Goal: Information Seeking & Learning: Learn about a topic

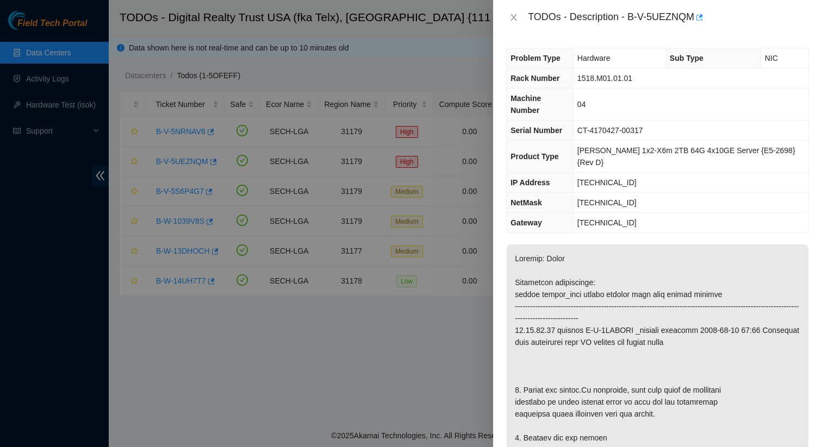
click at [700, 213] on td "[TECHNICAL_ID]" at bounding box center [690, 223] width 235 height 20
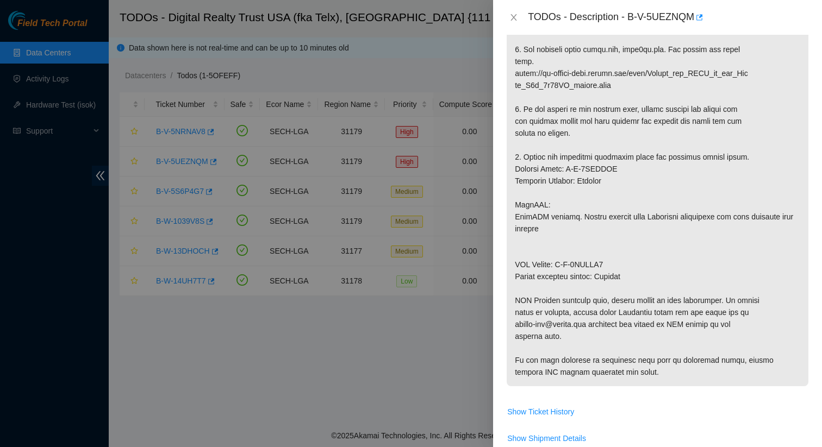
scroll to position [524, 0]
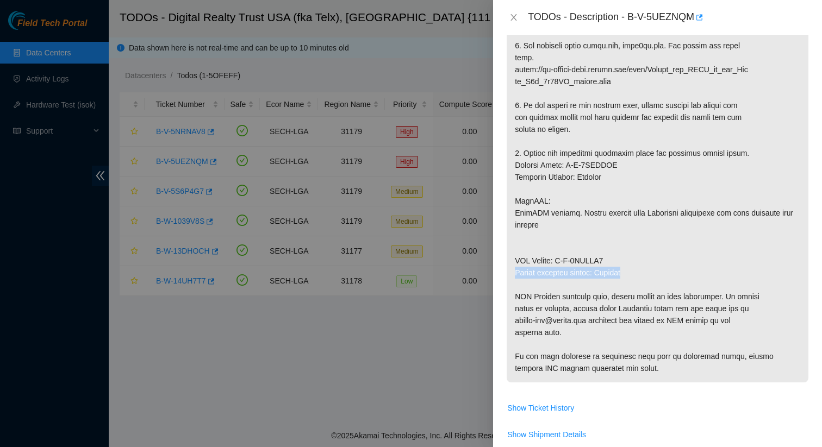
drag, startPoint x: 646, startPoint y: 247, endPoint x: 510, endPoint y: 245, distance: 135.9
click at [510, 245] on p at bounding box center [657, 52] width 302 height 662
click at [673, 252] on p at bounding box center [657, 52] width 302 height 662
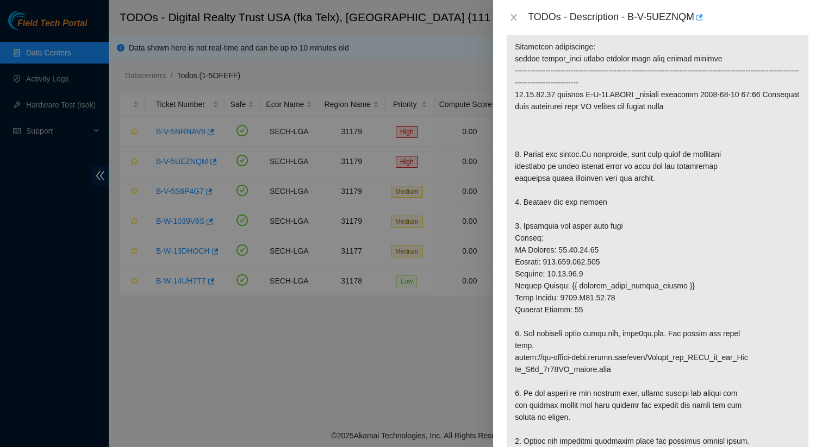
scroll to position [0, 0]
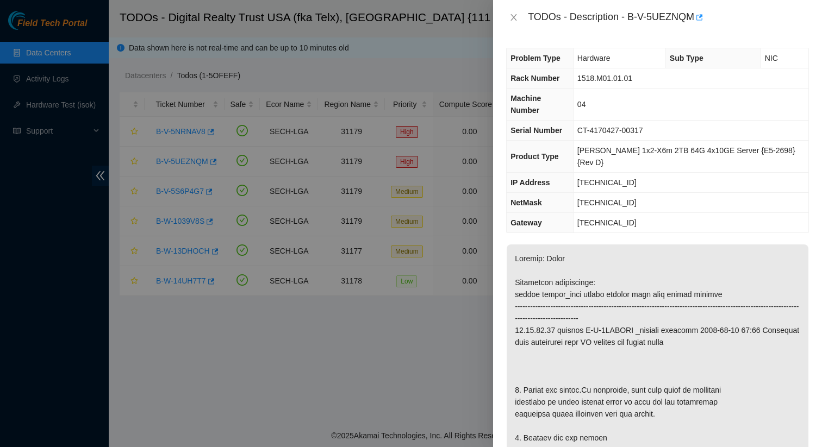
click at [509, 11] on div "TODOs - Description - B-V-5UEZNQM" at bounding box center [657, 17] width 303 height 17
click at [512, 15] on icon "close" at bounding box center [513, 17] width 9 height 9
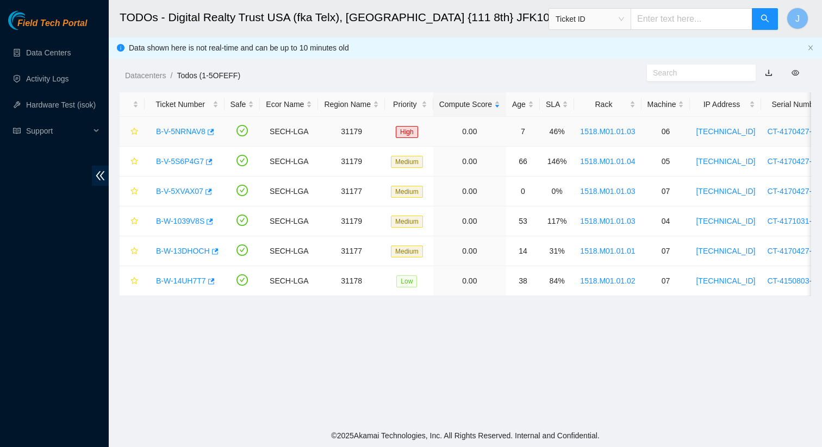
scroll to position [0, 1]
click at [203, 130] on link "B-V-5NRNAV8" at bounding box center [179, 131] width 49 height 9
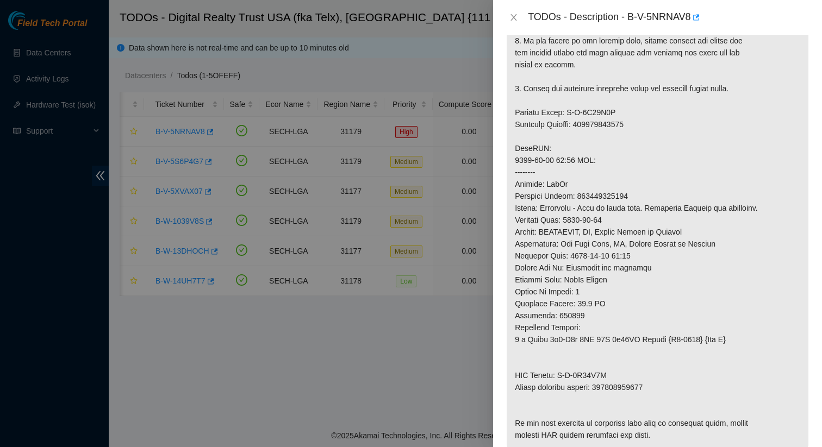
scroll to position [673, 0]
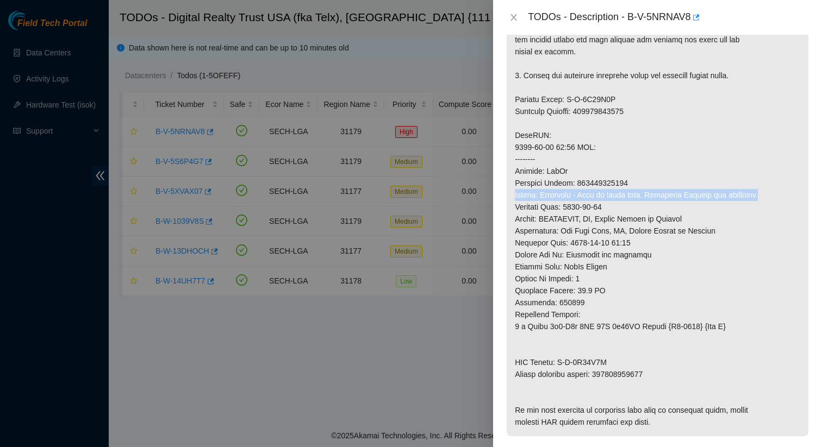
drag, startPoint x: 772, startPoint y: 171, endPoint x: 512, endPoint y: 171, distance: 259.2
click at [512, 171] on p at bounding box center [657, 3] width 302 height 865
click at [580, 171] on p at bounding box center [657, 3] width 302 height 865
drag, startPoint x: 768, startPoint y: 171, endPoint x: 512, endPoint y: 169, distance: 256.0
click at [512, 169] on p at bounding box center [657, 3] width 302 height 865
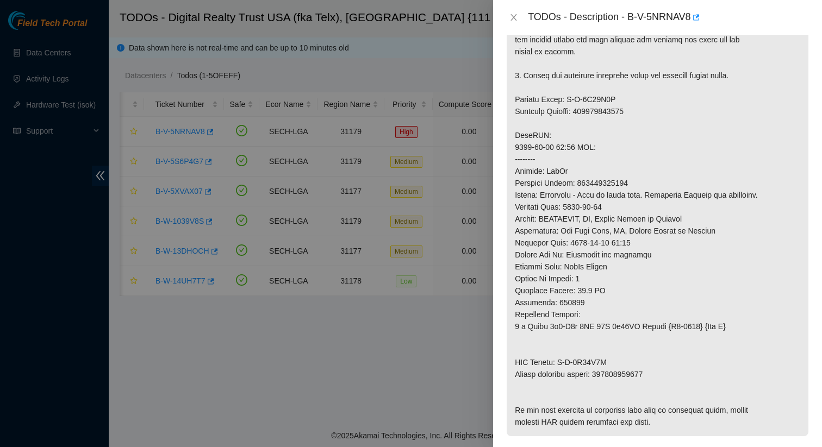
click at [658, 196] on p at bounding box center [657, 3] width 302 height 865
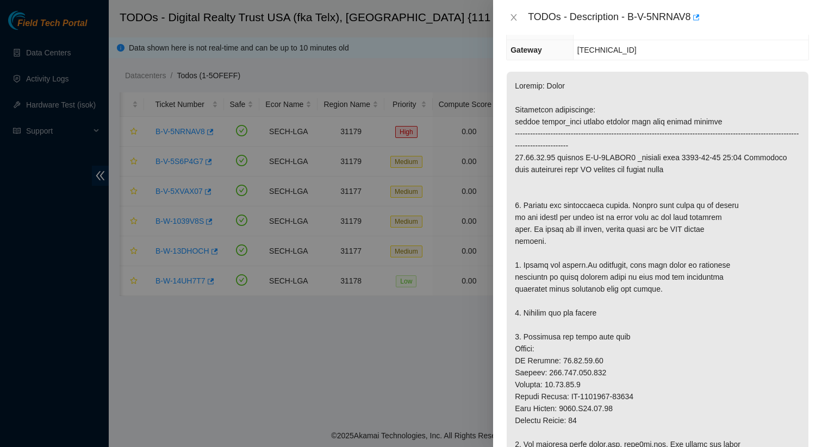
scroll to position [0, 0]
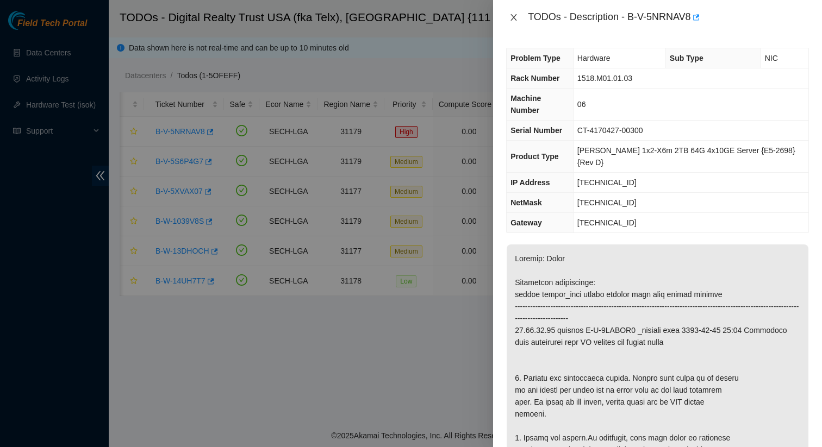
click at [512, 17] on icon "close" at bounding box center [513, 17] width 9 height 9
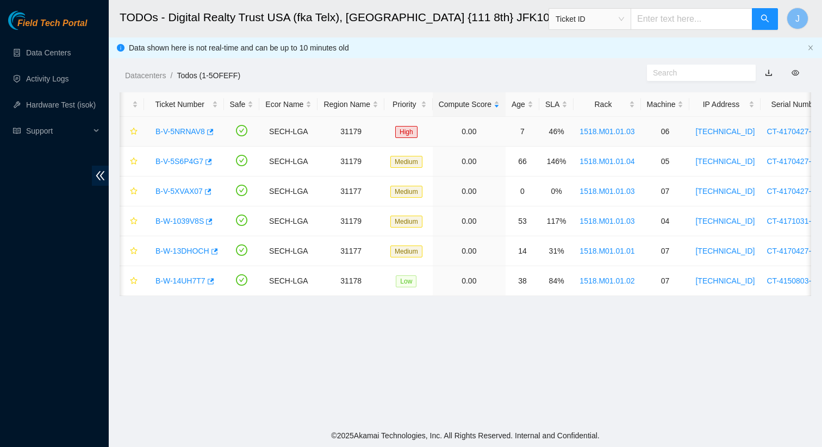
click at [201, 129] on link "B-V-5NRNAV8" at bounding box center [179, 131] width 49 height 9
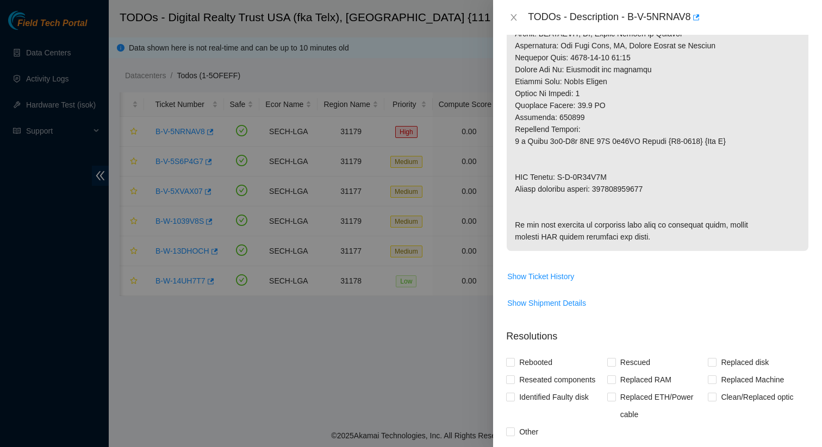
scroll to position [866, 0]
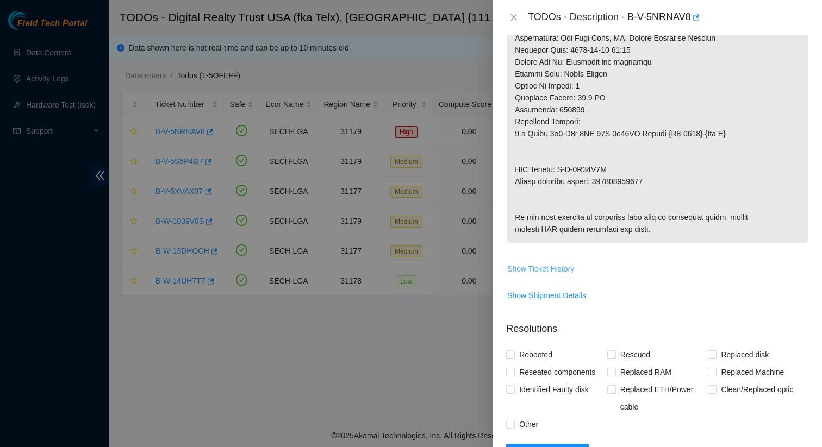
click at [564, 270] on span "Show Ticket History" at bounding box center [540, 269] width 67 height 12
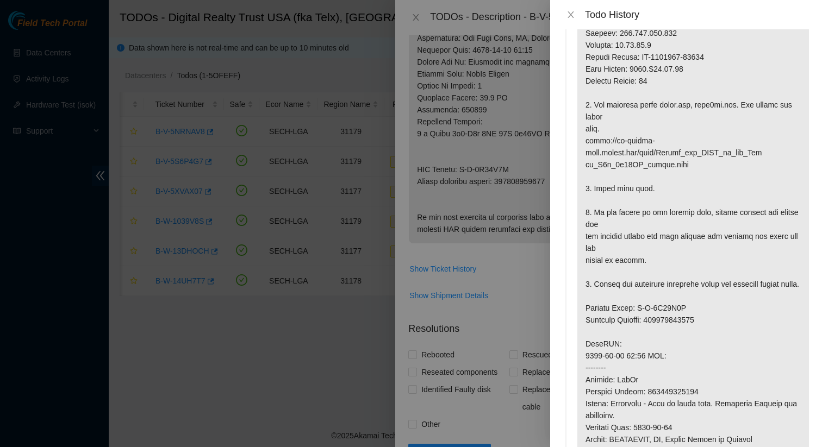
scroll to position [0, 0]
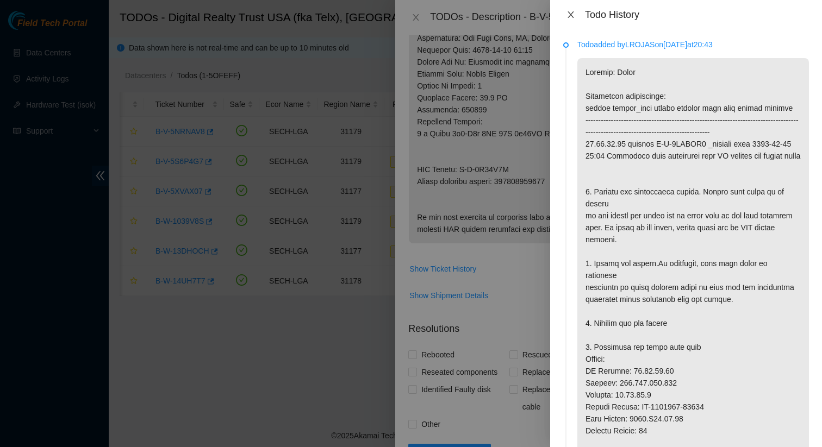
click at [571, 17] on icon "close" at bounding box center [570, 14] width 9 height 9
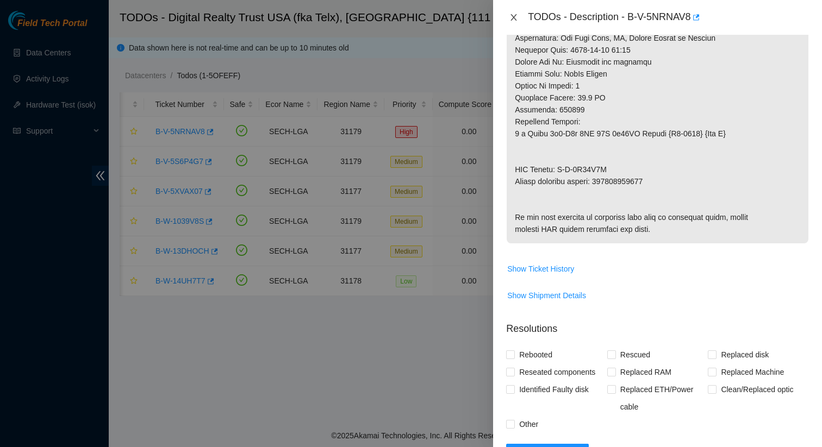
click at [511, 15] on icon "close" at bounding box center [513, 17] width 9 height 9
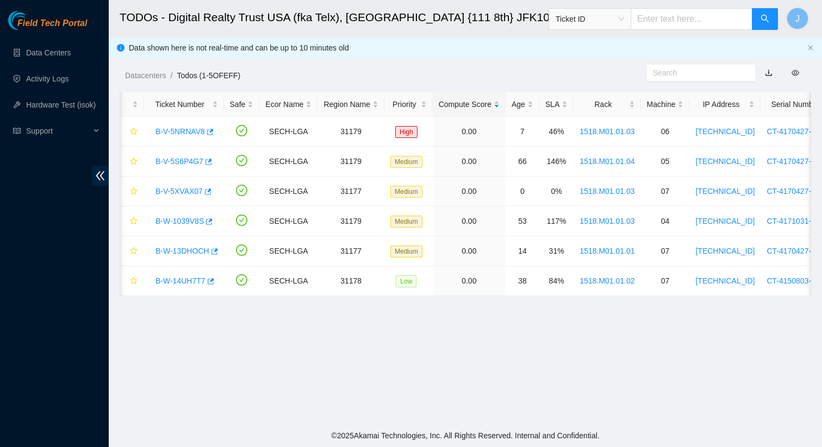
scroll to position [254, 0]
click at [179, 160] on link "B-V-5S6P4G7" at bounding box center [179, 161] width 48 height 9
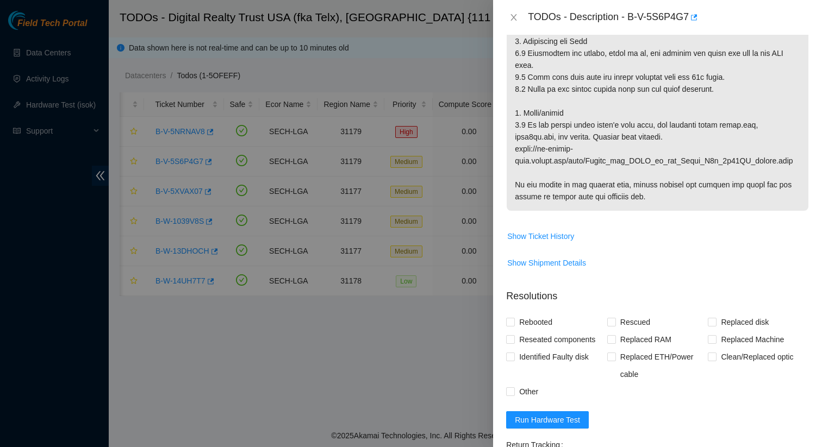
scroll to position [498, 0]
click at [554, 228] on span "Show Ticket History" at bounding box center [540, 234] width 67 height 12
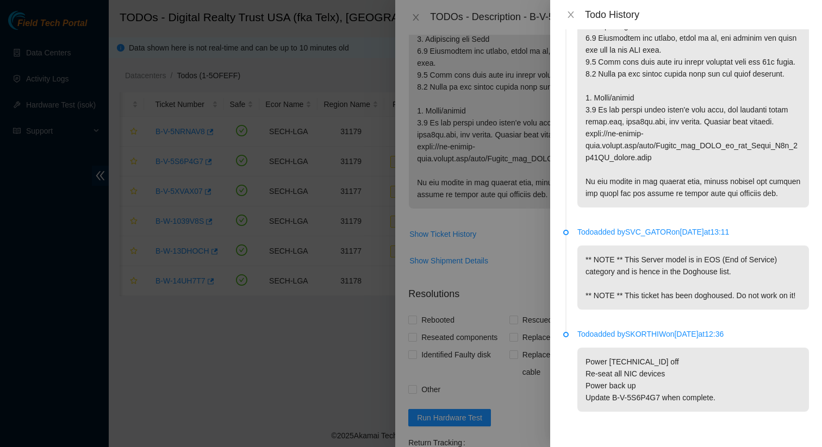
scroll to position [0, 0]
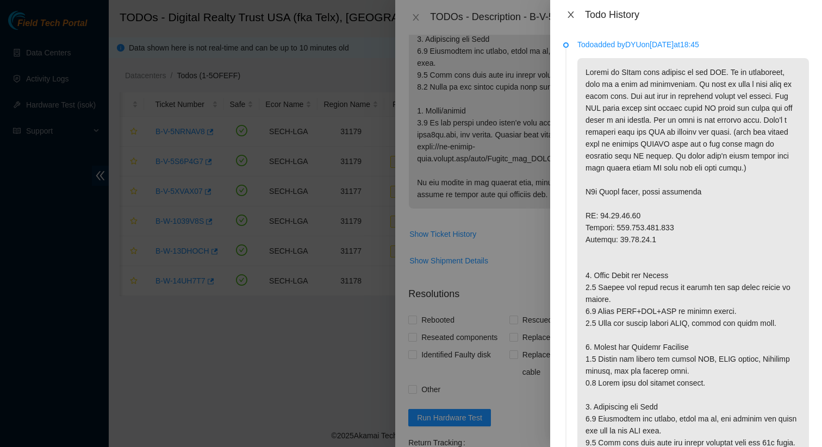
click at [570, 13] on icon "close" at bounding box center [570, 14] width 9 height 9
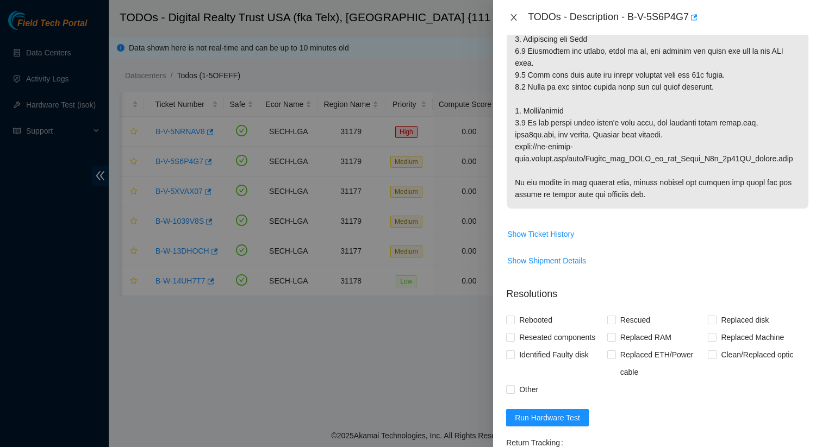
click at [512, 15] on icon "close" at bounding box center [514, 17] width 6 height 7
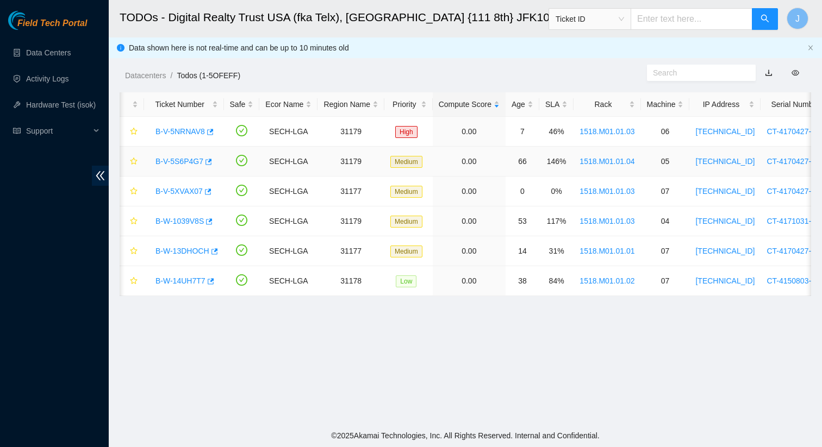
scroll to position [254, 0]
click at [77, 127] on span "Support" at bounding box center [58, 131] width 64 height 22
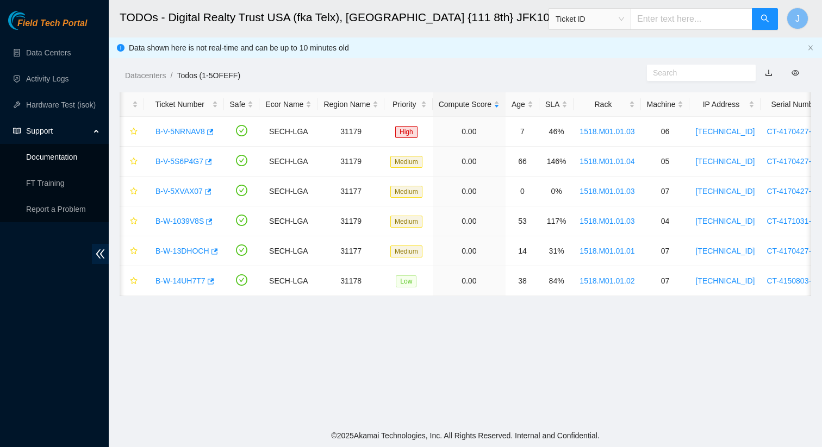
click at [47, 158] on link "Documentation" at bounding box center [51, 157] width 51 height 9
